Goal: Task Accomplishment & Management: Complete application form

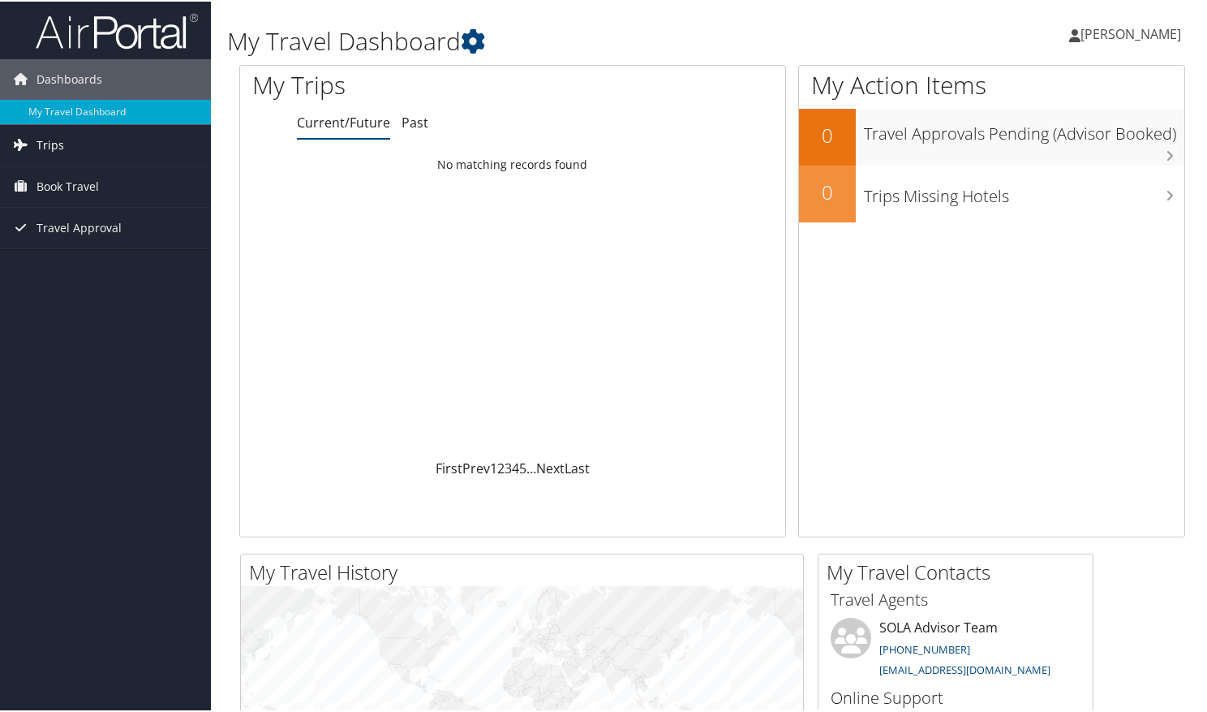
click at [55, 148] on span "Trips" at bounding box center [51, 143] width 28 height 41
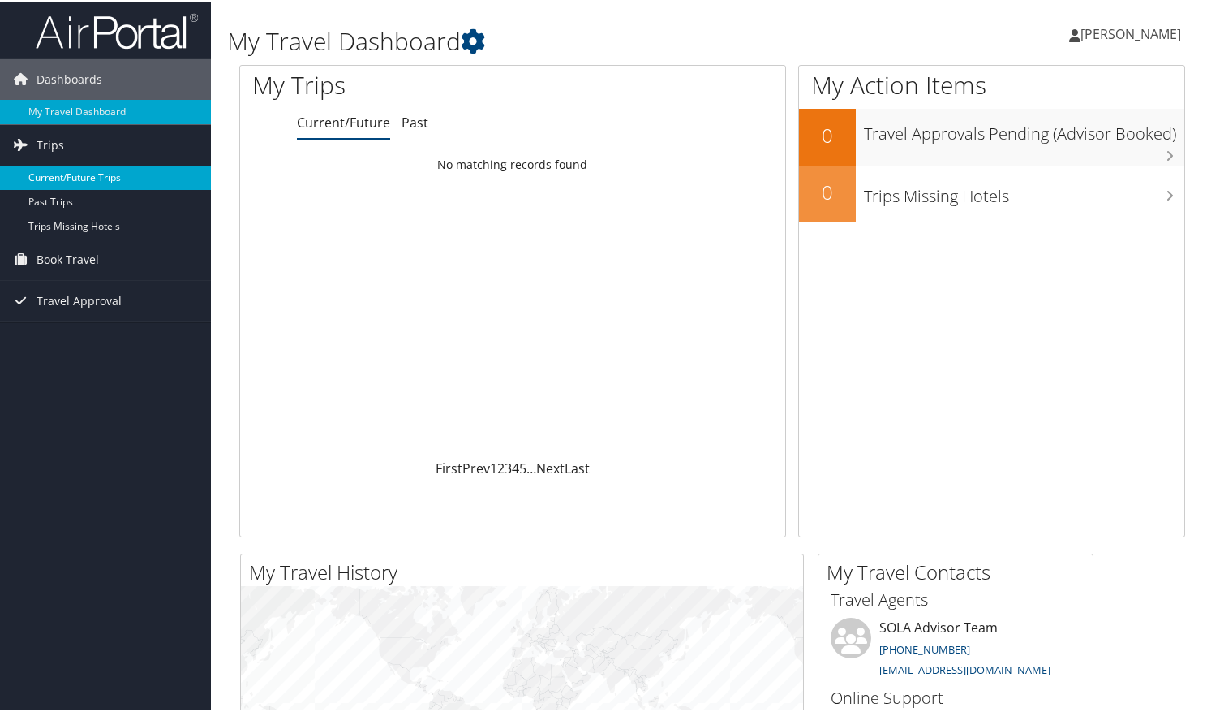
click at [58, 174] on link "Current/Future Trips" at bounding box center [105, 176] width 211 height 24
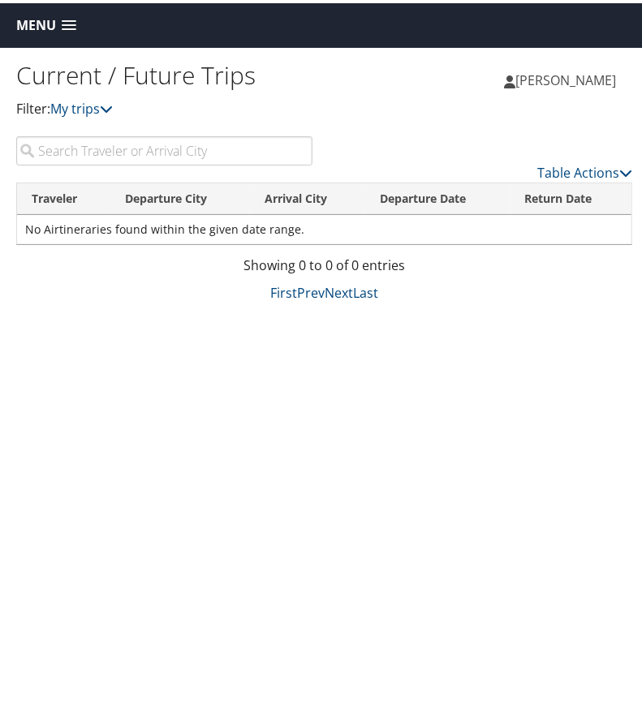
click at [66, 26] on span at bounding box center [69, 22] width 15 height 11
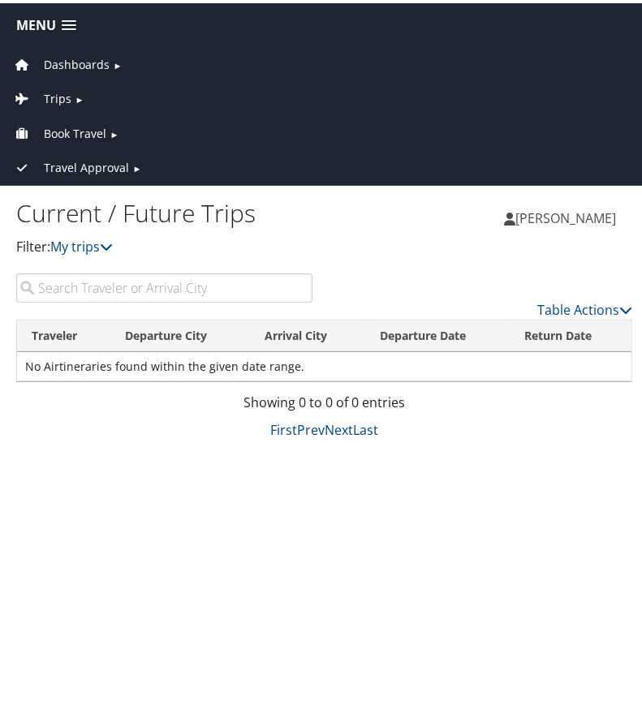
click at [65, 87] on span "Trips" at bounding box center [58, 96] width 28 height 18
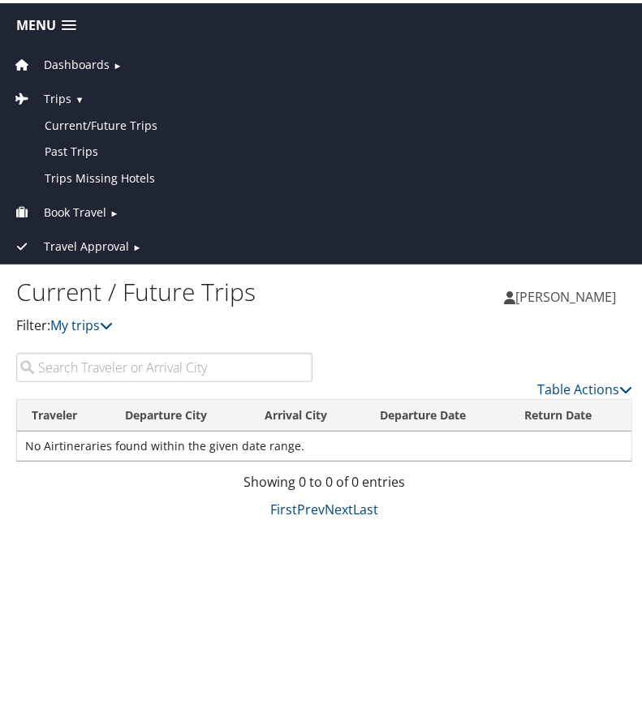
click at [67, 202] on span "Book Travel" at bounding box center [75, 209] width 62 height 18
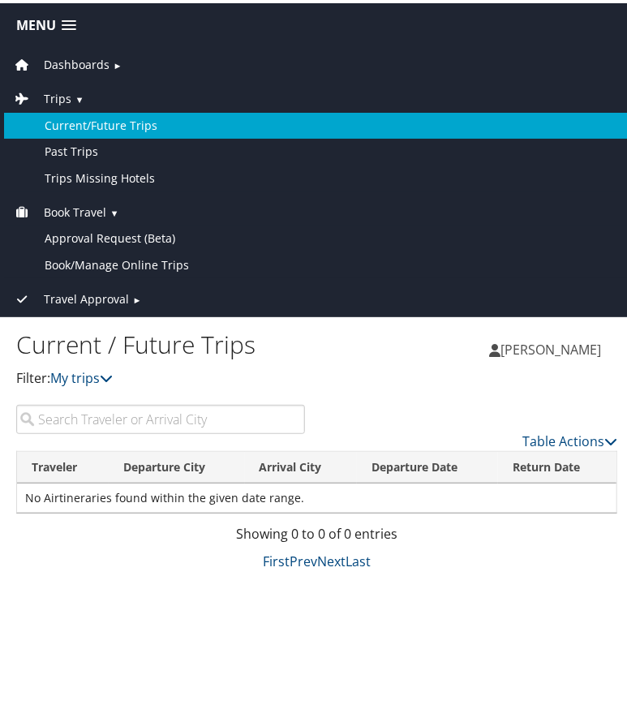
click at [91, 121] on link "Current/Future Trips" at bounding box center [317, 123] width 626 height 26
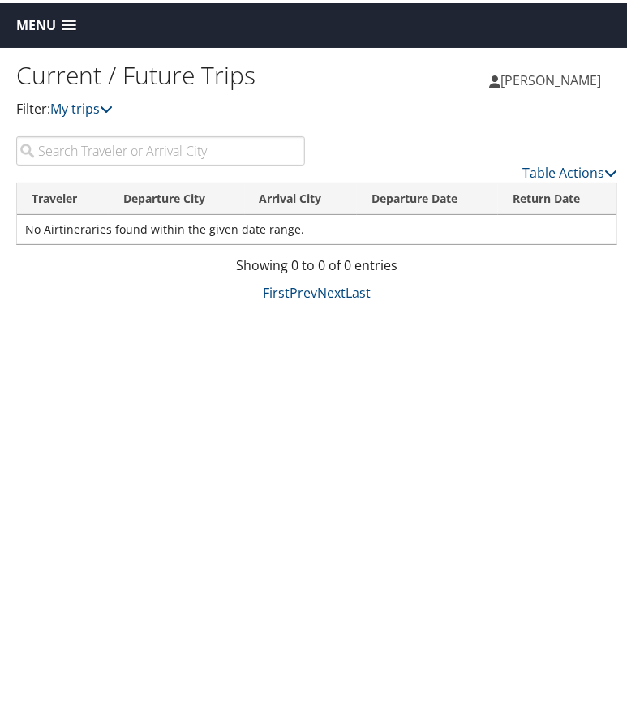
click at [67, 24] on span at bounding box center [69, 22] width 15 height 11
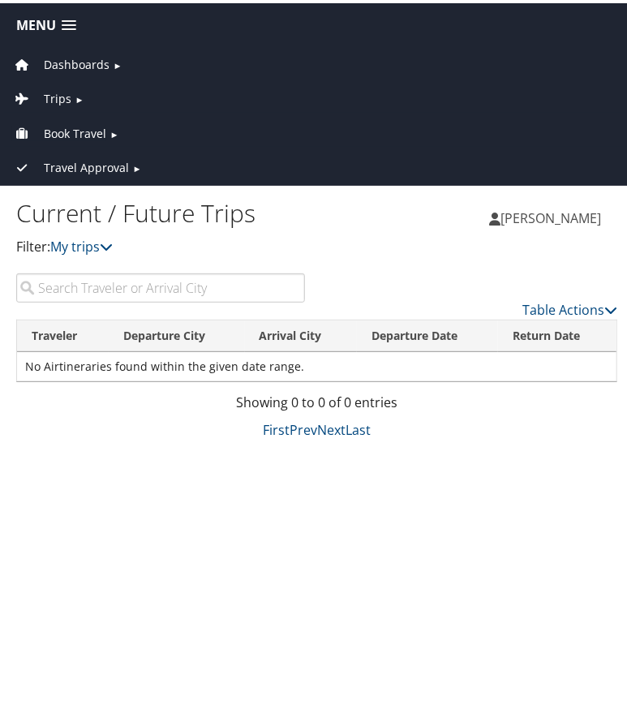
click at [95, 127] on span "Book Travel" at bounding box center [75, 131] width 62 height 18
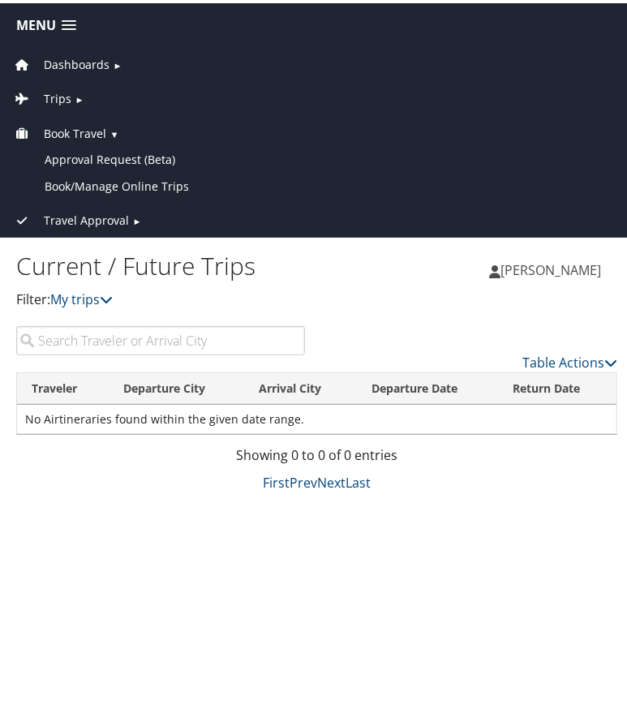
click at [62, 92] on span "Trips" at bounding box center [58, 96] width 28 height 18
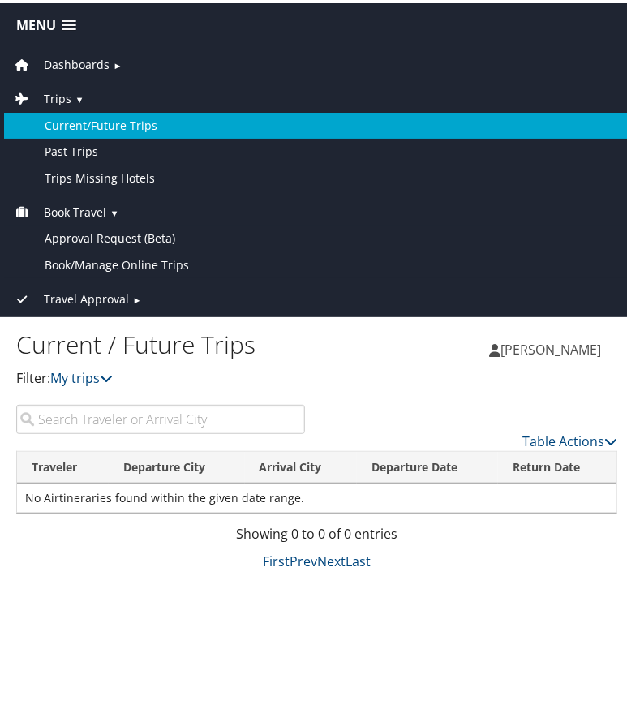
click at [81, 127] on link "Current/Future Trips" at bounding box center [317, 123] width 626 height 26
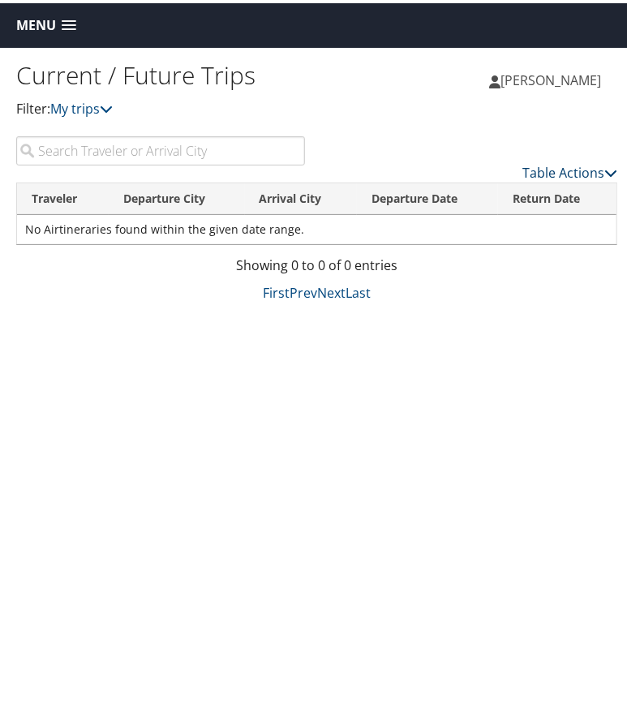
click at [566, 173] on link "Table Actions" at bounding box center [570, 170] width 95 height 18
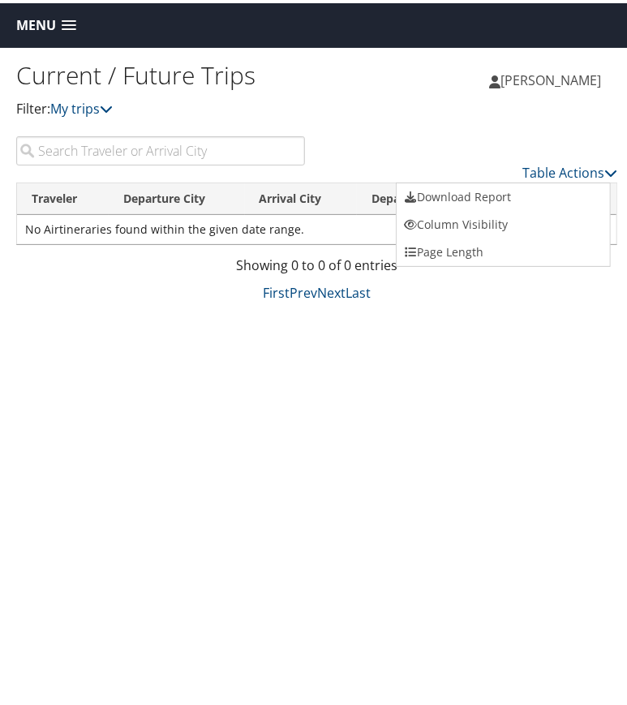
click at [567, 173] on div at bounding box center [317, 352] width 634 height 705
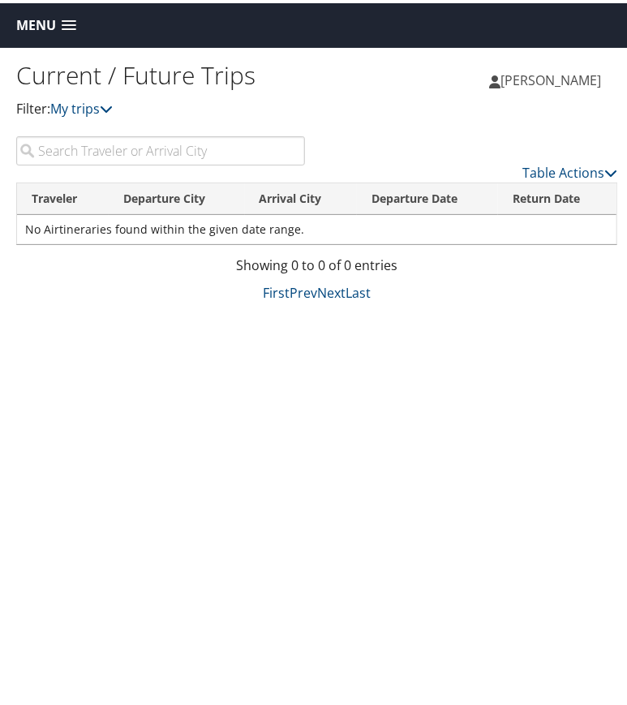
click at [71, 23] on span at bounding box center [69, 22] width 15 height 11
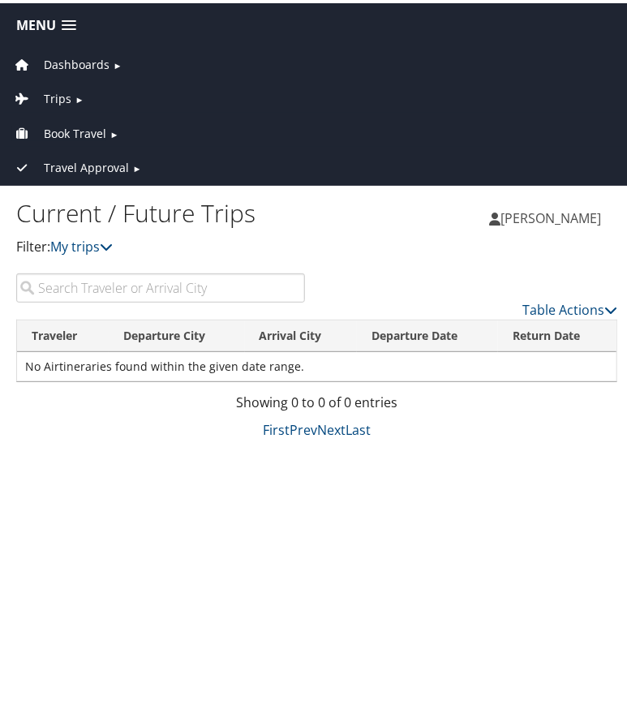
click at [86, 131] on span "Book Travel" at bounding box center [75, 131] width 62 height 18
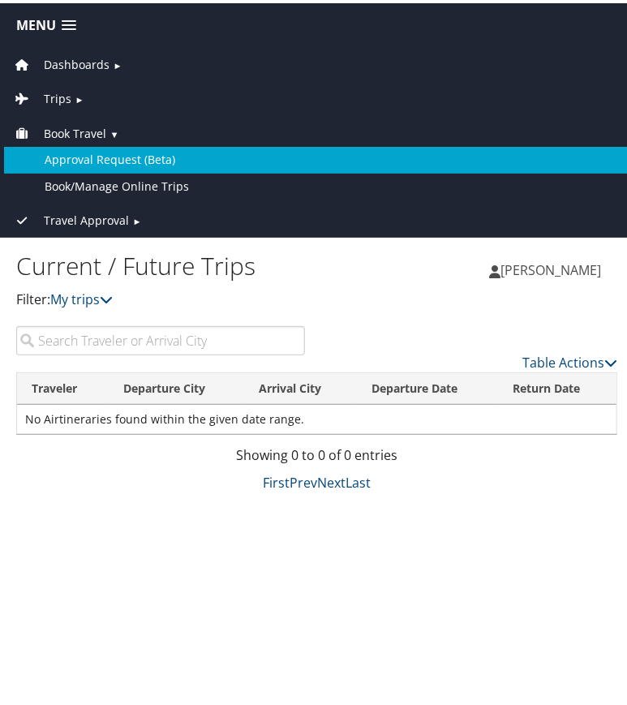
click at [136, 148] on link "Approval Request (Beta)" at bounding box center [317, 157] width 626 height 26
